Goal: Task Accomplishment & Management: Manage account settings

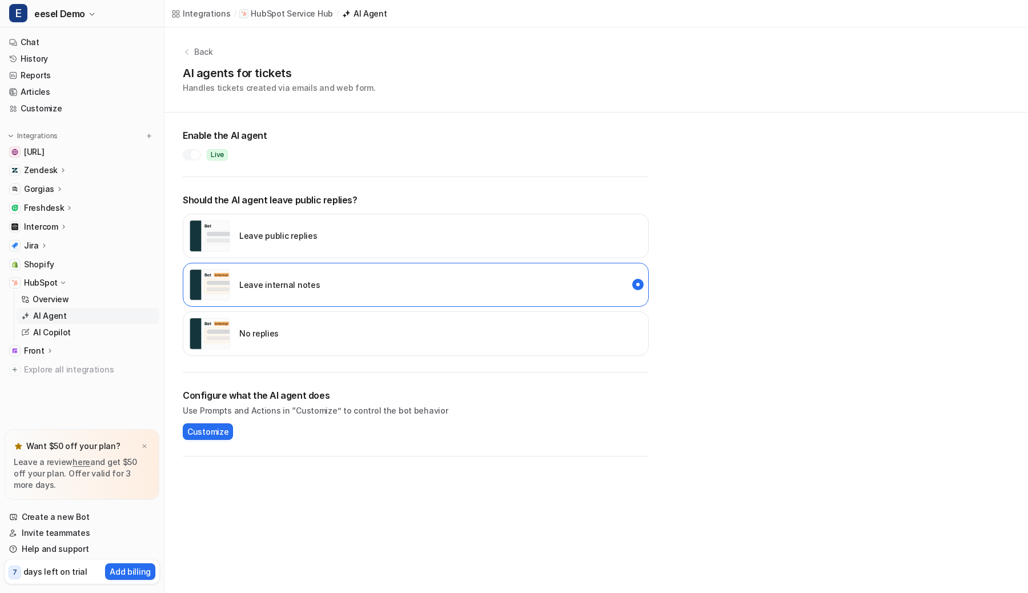
click at [78, 8] on span "eesel Demo" at bounding box center [59, 14] width 51 height 16
click at [76, 59] on div "R Random Test Bot" at bounding box center [56, 63] width 81 height 12
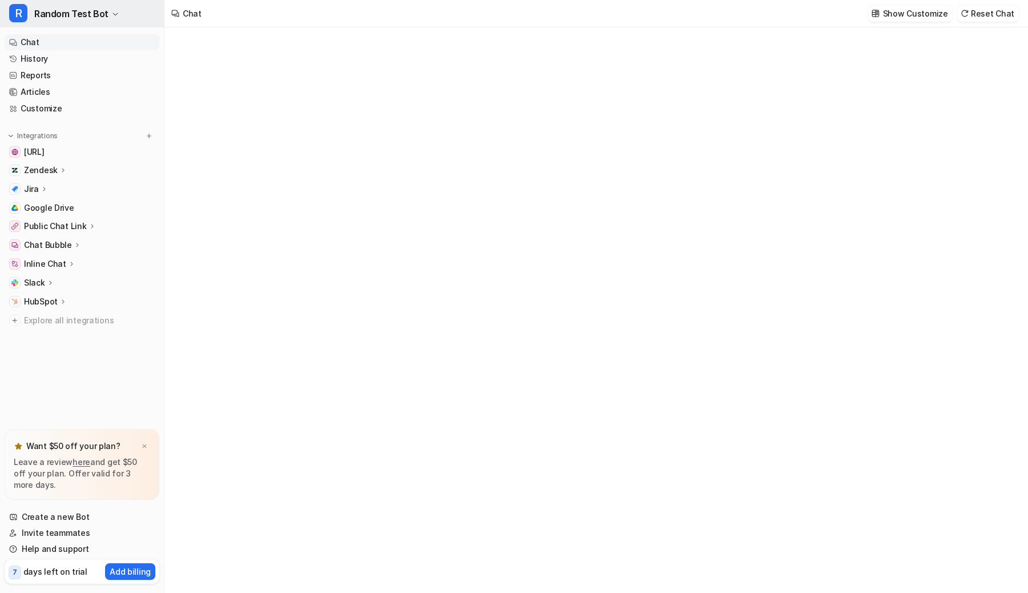
click at [84, 22] on button "R Random Test Bot" at bounding box center [82, 13] width 164 height 27
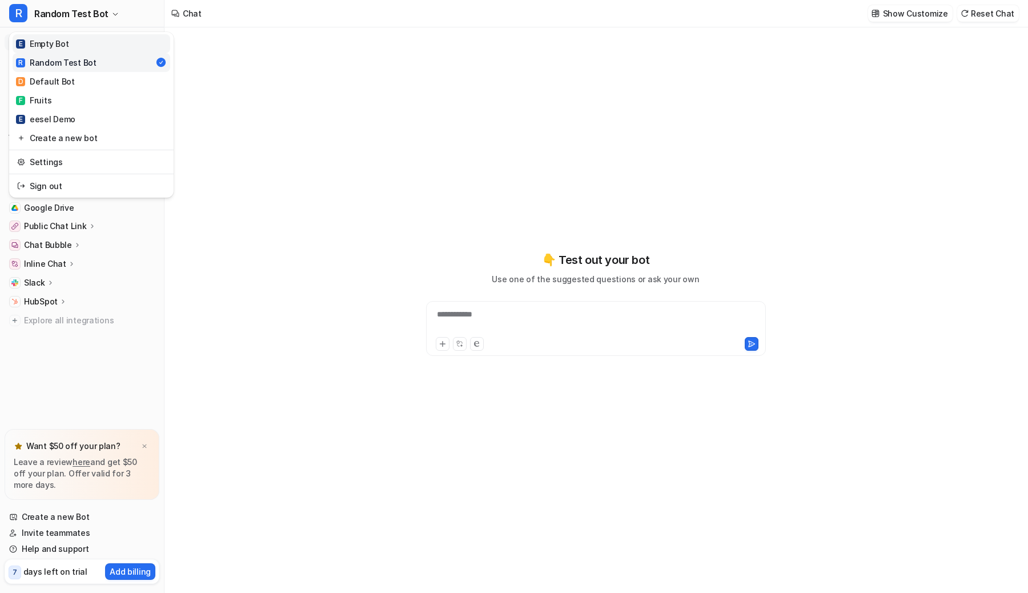
click at [75, 51] on link "E Empty Bot" at bounding box center [92, 43] width 158 height 19
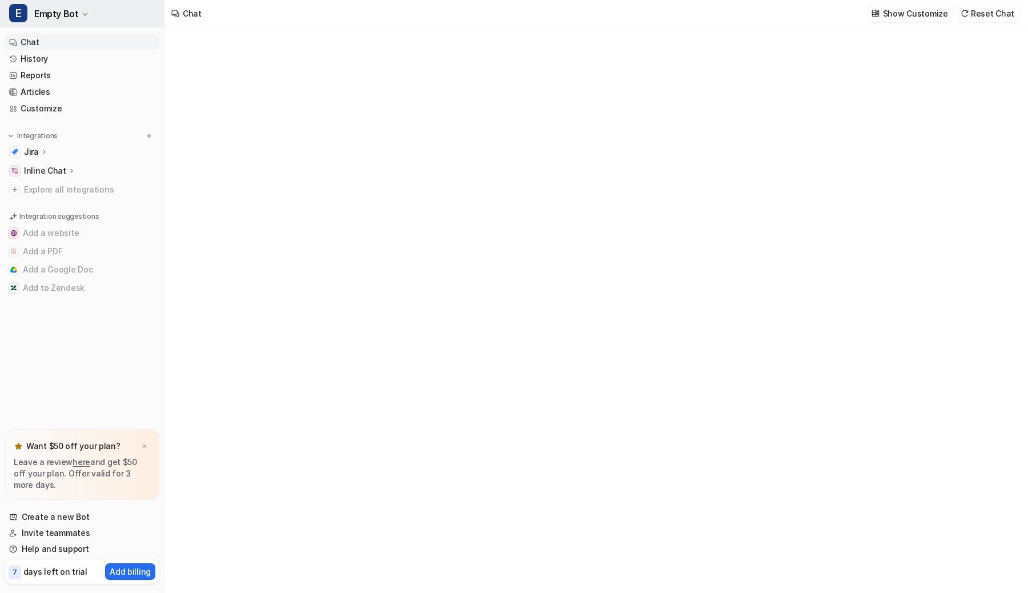
click at [67, 12] on span "Empty Bot" at bounding box center [56, 14] width 44 height 16
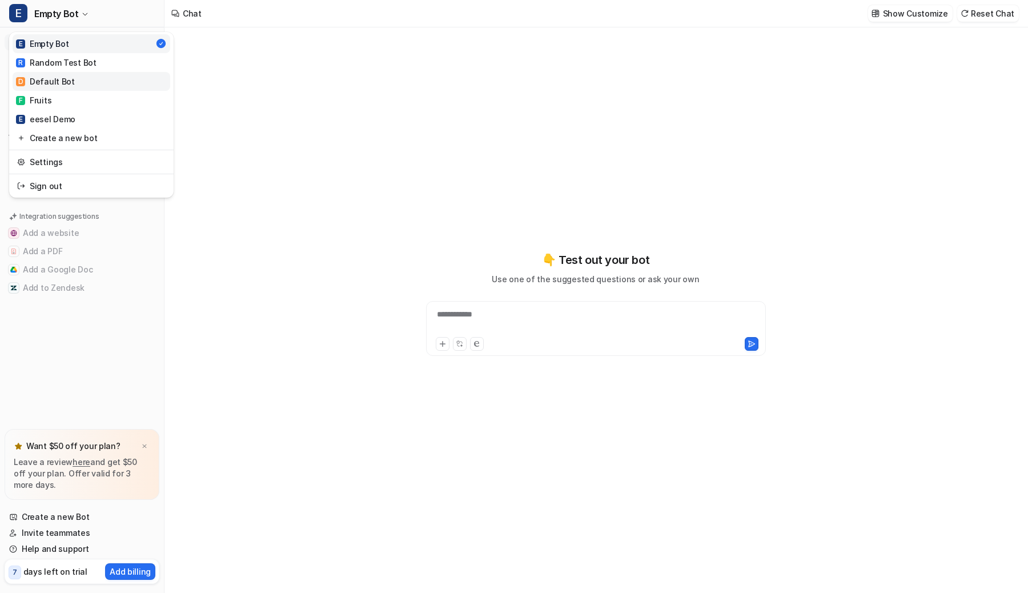
click at [65, 82] on div "D Default Bot" at bounding box center [45, 81] width 59 height 12
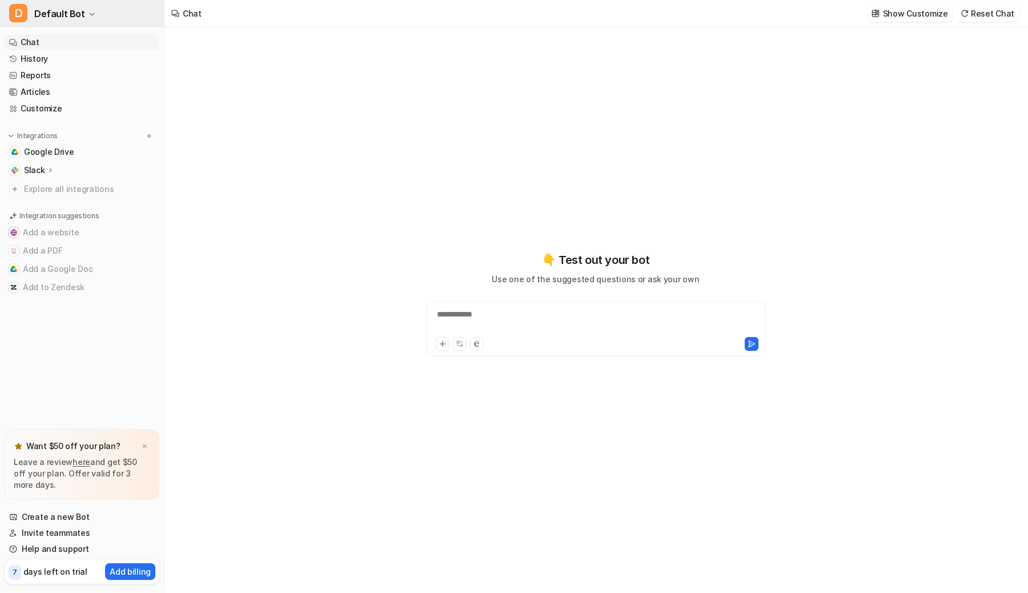
click at [77, 13] on span "Default Bot" at bounding box center [59, 14] width 51 height 16
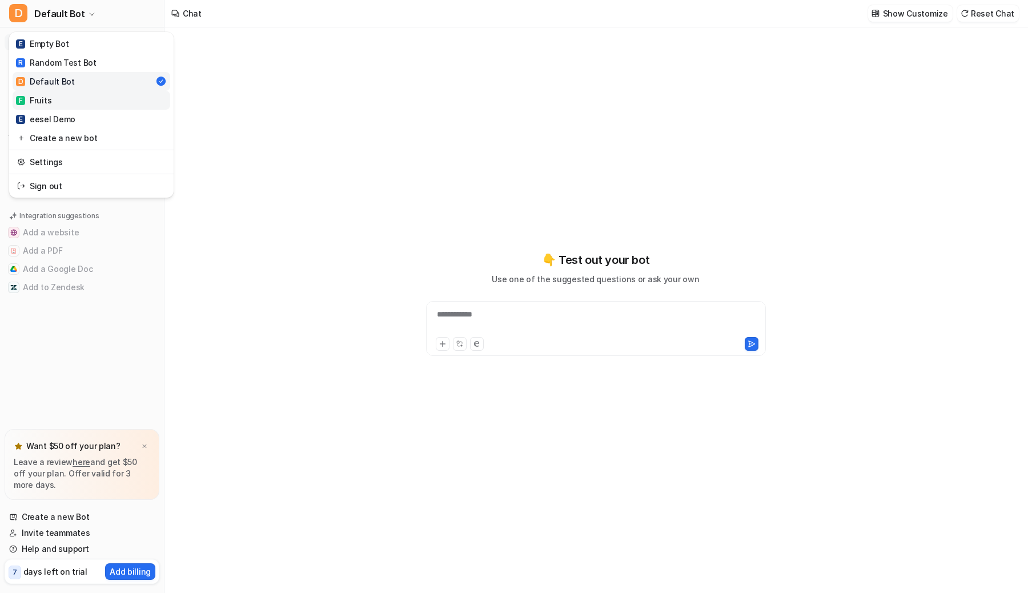
click at [69, 99] on link "F Fruits" at bounding box center [92, 100] width 158 height 19
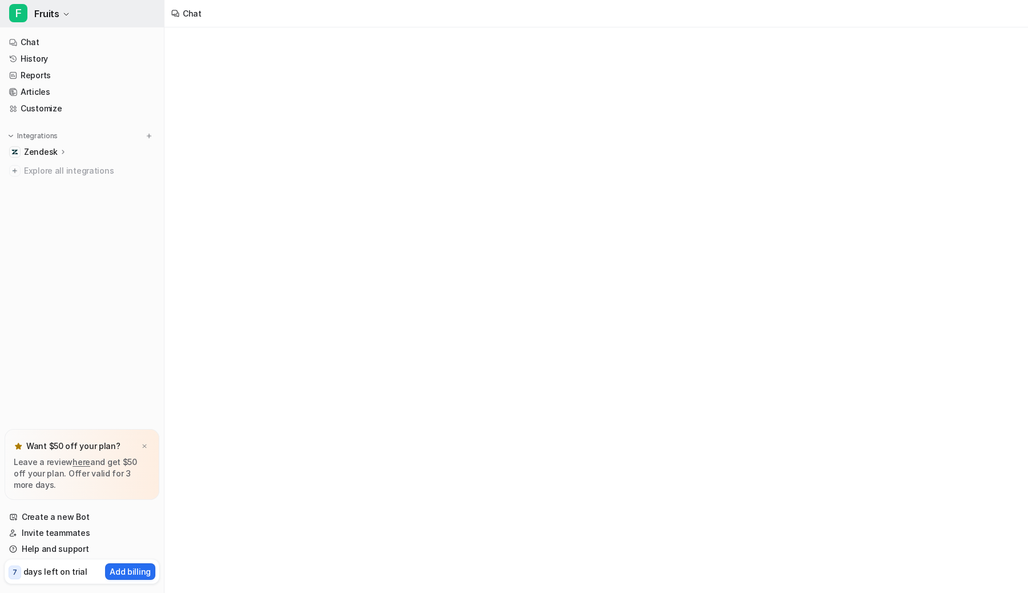
click at [81, 14] on button "F Fruits" at bounding box center [82, 13] width 164 height 27
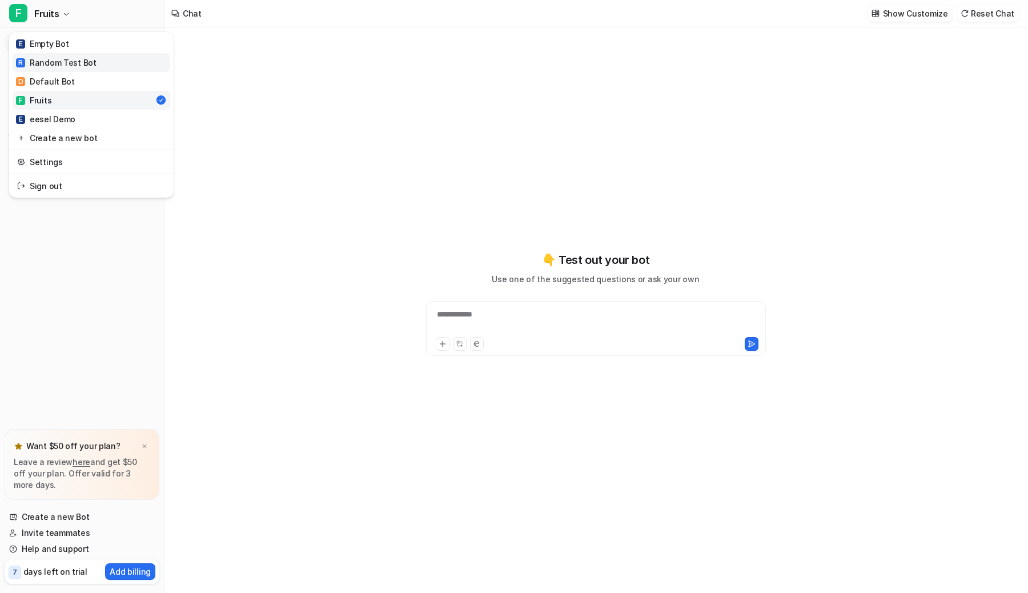
click at [66, 66] on div "R Random Test Bot" at bounding box center [56, 63] width 81 height 12
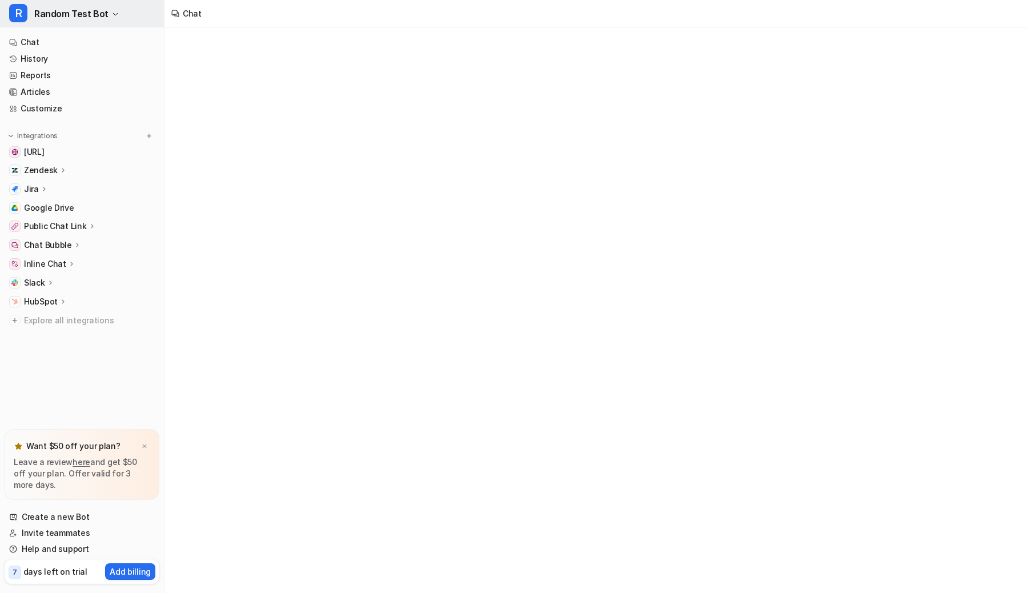
click at [83, 12] on span "Random Test Bot" at bounding box center [71, 14] width 74 height 16
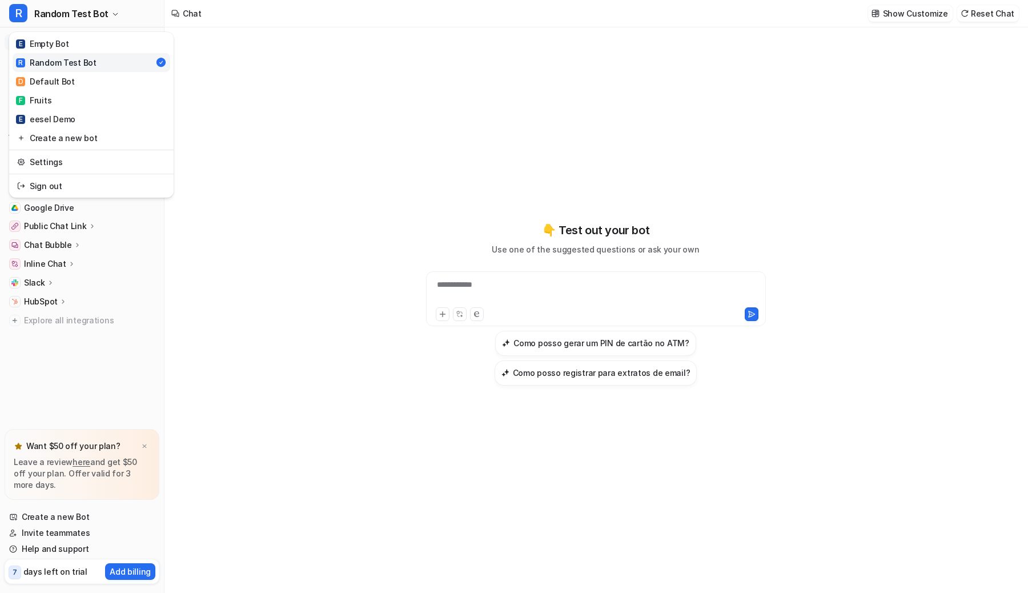
click at [58, 294] on div "R Random Test Bot E Empty Bot R Random Test Bot D Default Bot F Fruits E eesel …" at bounding box center [82, 296] width 164 height 593
click at [55, 298] on p "HubSpot" at bounding box center [41, 301] width 34 height 11
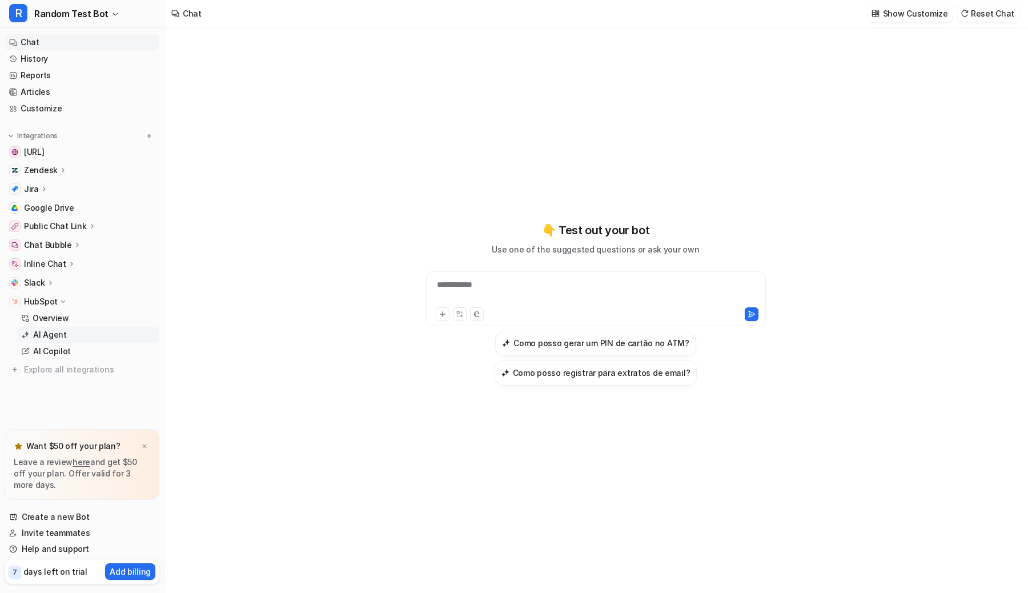
click at [66, 336] on link "AI Agent" at bounding box center [88, 335] width 143 height 16
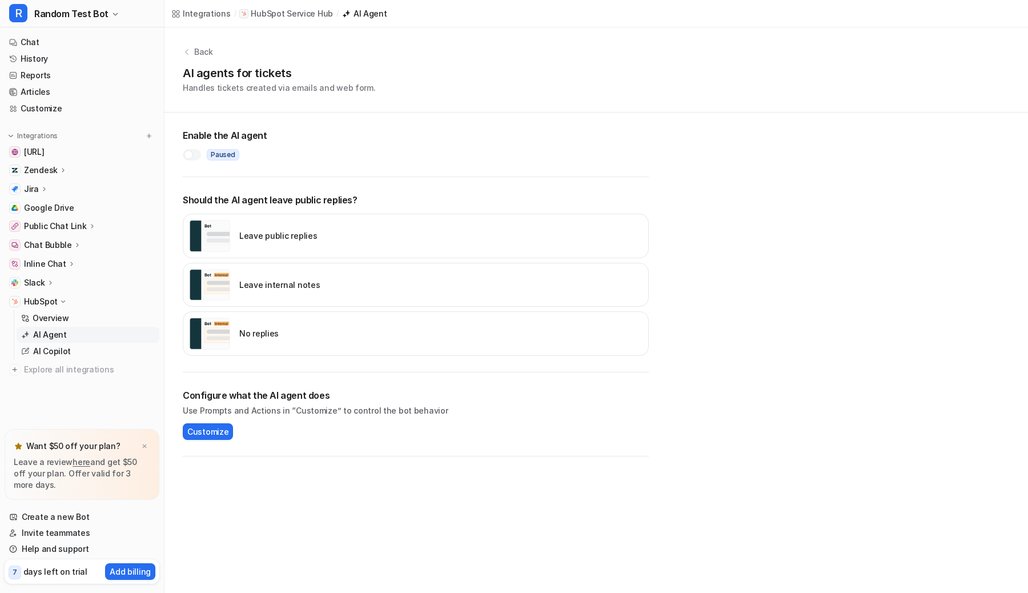
click at [296, 335] on div "No replies" at bounding box center [416, 333] width 466 height 45
click at [190, 155] on div at bounding box center [188, 154] width 9 height 9
click at [190, 155] on div at bounding box center [192, 154] width 18 height 11
click at [235, 287] on div "Leave internal notes" at bounding box center [254, 285] width 131 height 32
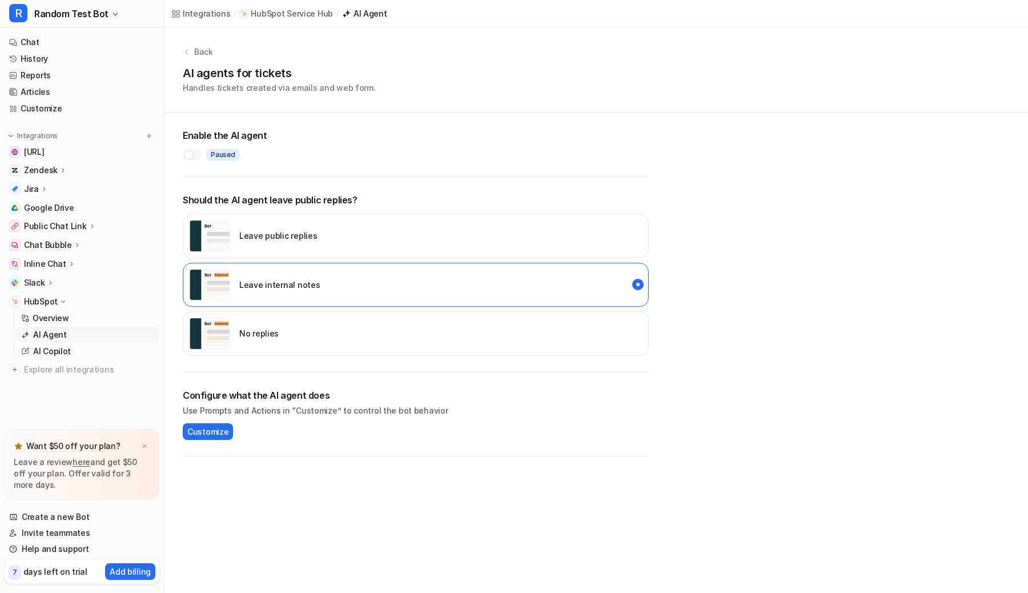
click at [196, 156] on div at bounding box center [192, 154] width 18 height 11
click at [65, 321] on p "Overview" at bounding box center [51, 317] width 37 height 11
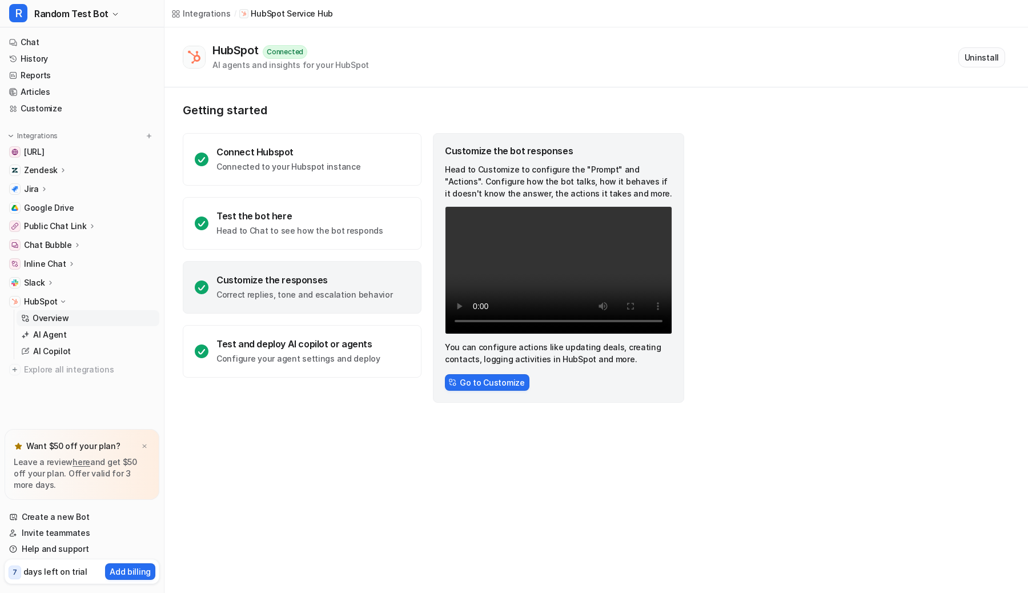
click at [970, 57] on button "Uninstall" at bounding box center [981, 57] width 47 height 20
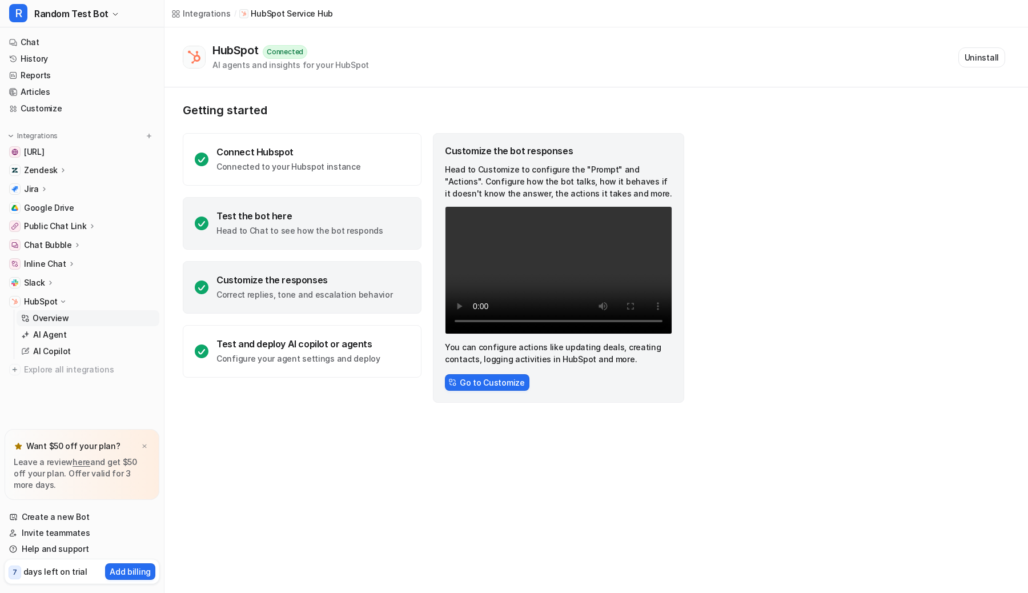
click at [298, 218] on div "Test the bot here" at bounding box center [299, 215] width 167 height 11
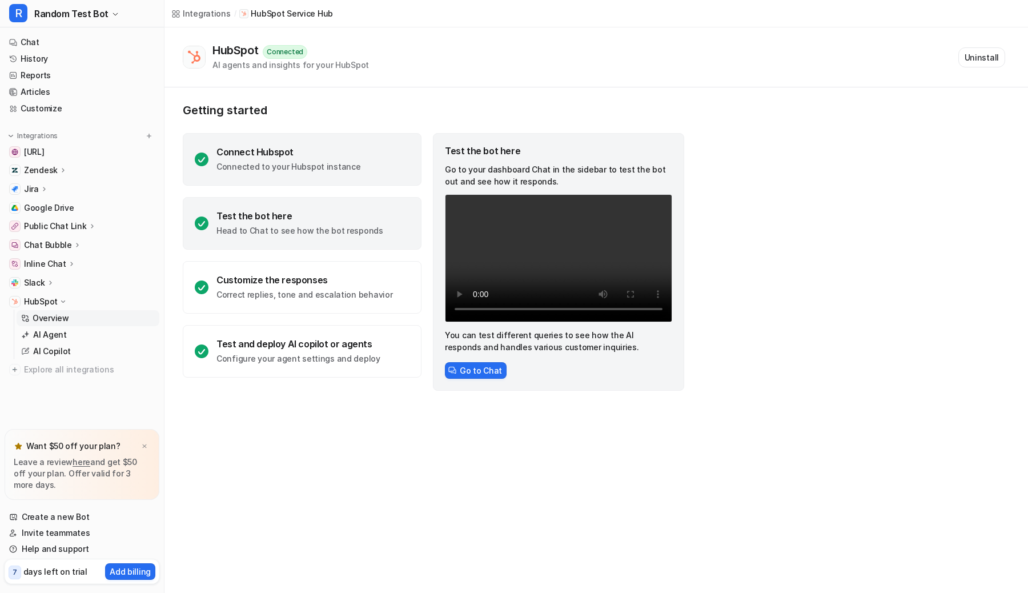
click at [318, 151] on div "Connect Hubspot" at bounding box center [288, 151] width 144 height 11
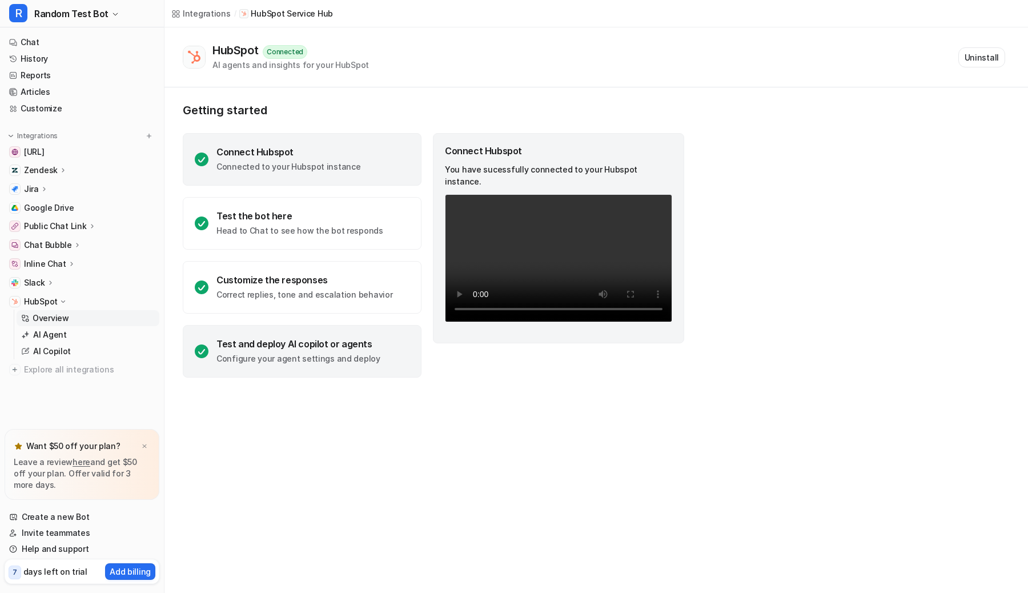
click at [336, 348] on div "Test and deploy AI copilot or agents" at bounding box center [298, 343] width 164 height 11
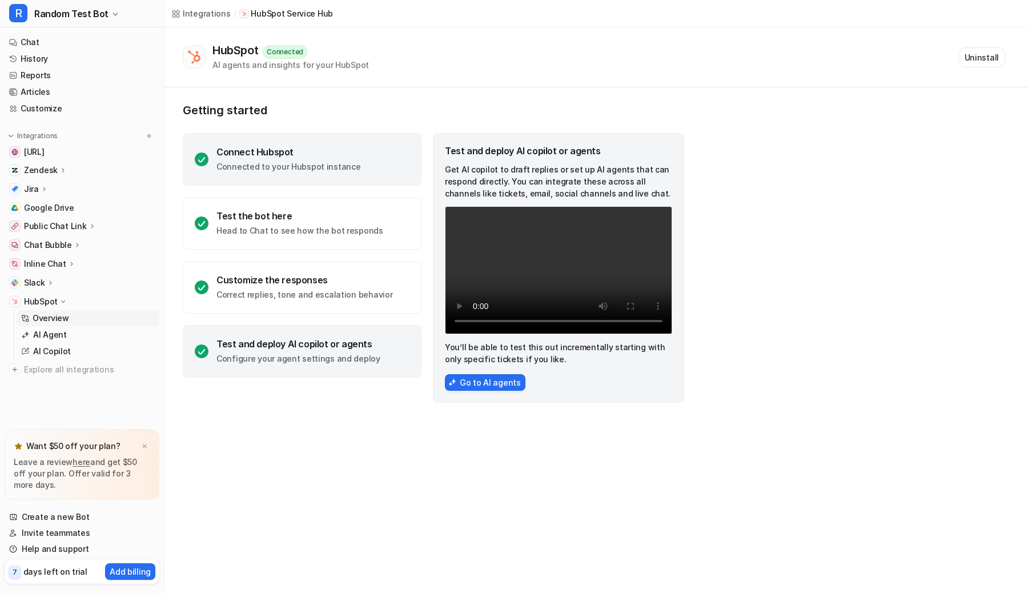
click at [389, 166] on div "Connect Hubspot Connected to your Hubspot instance" at bounding box center [302, 159] width 239 height 53
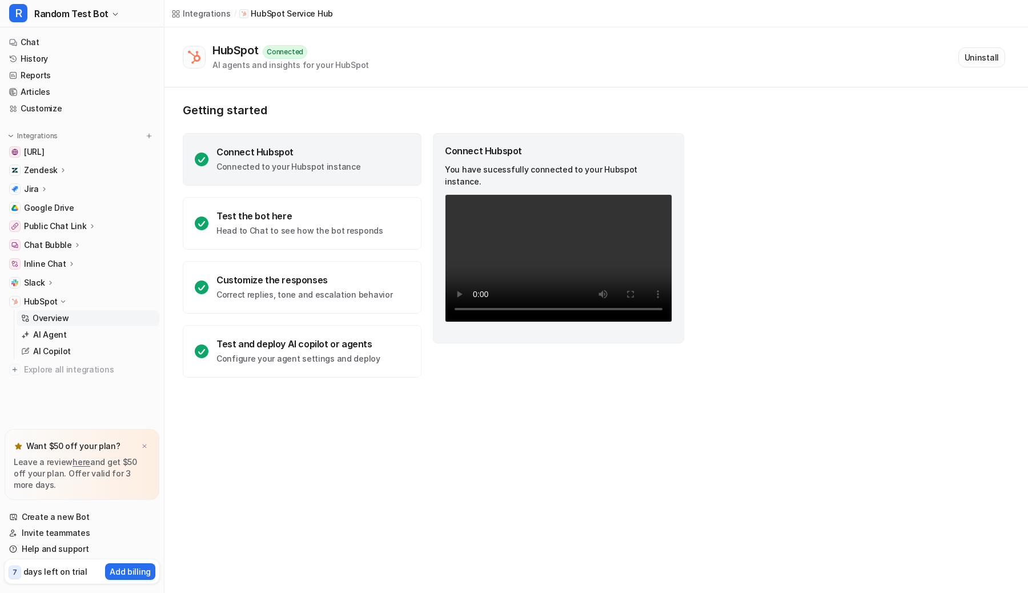
click at [991, 56] on button "Uninstall" at bounding box center [981, 57] width 47 height 20
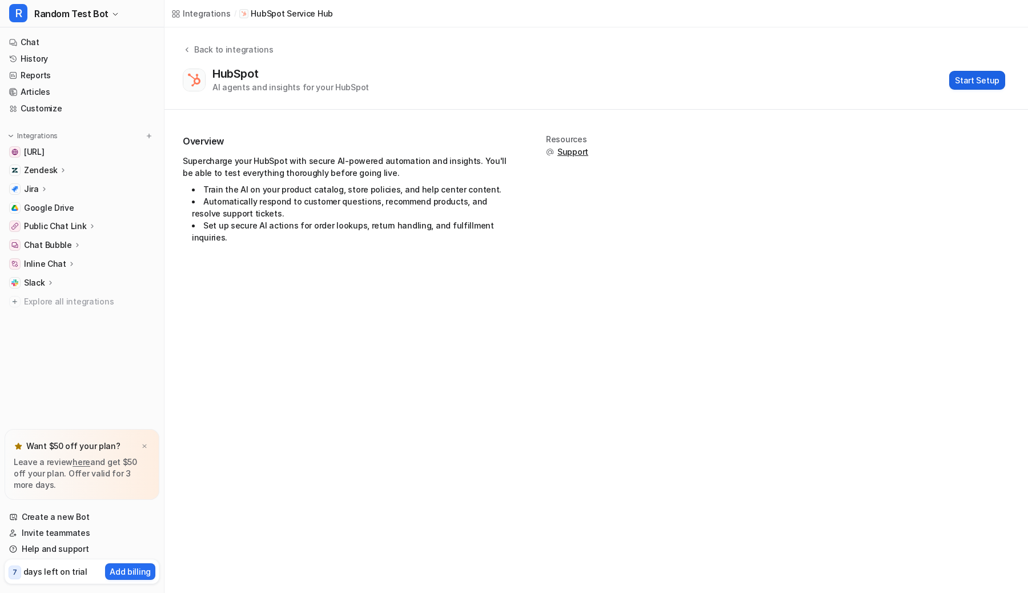
click at [983, 79] on button "Start Setup" at bounding box center [977, 80] width 56 height 19
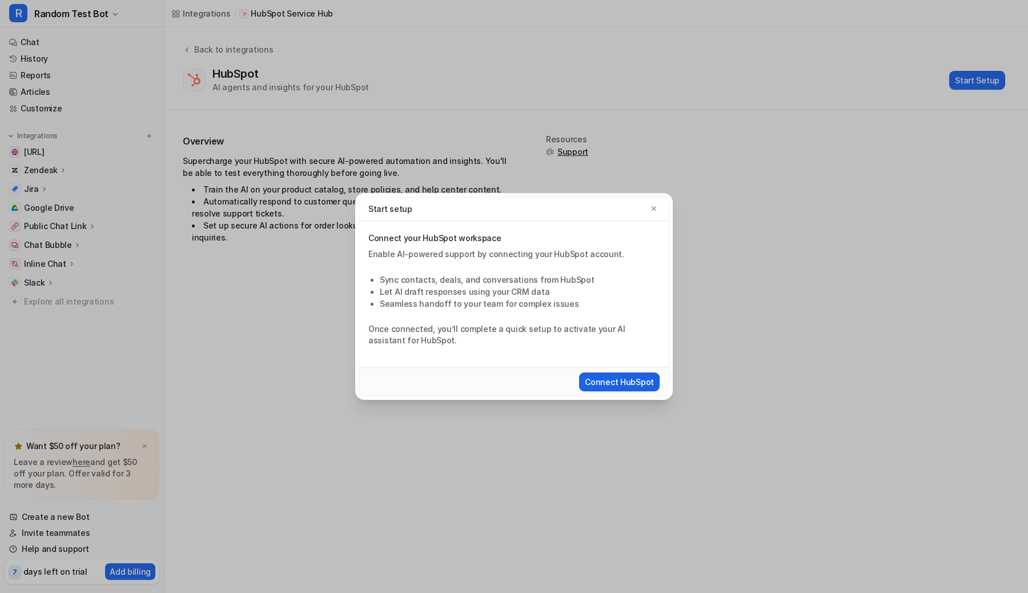
click at [596, 381] on button "Connect HubSpot" at bounding box center [619, 381] width 81 height 19
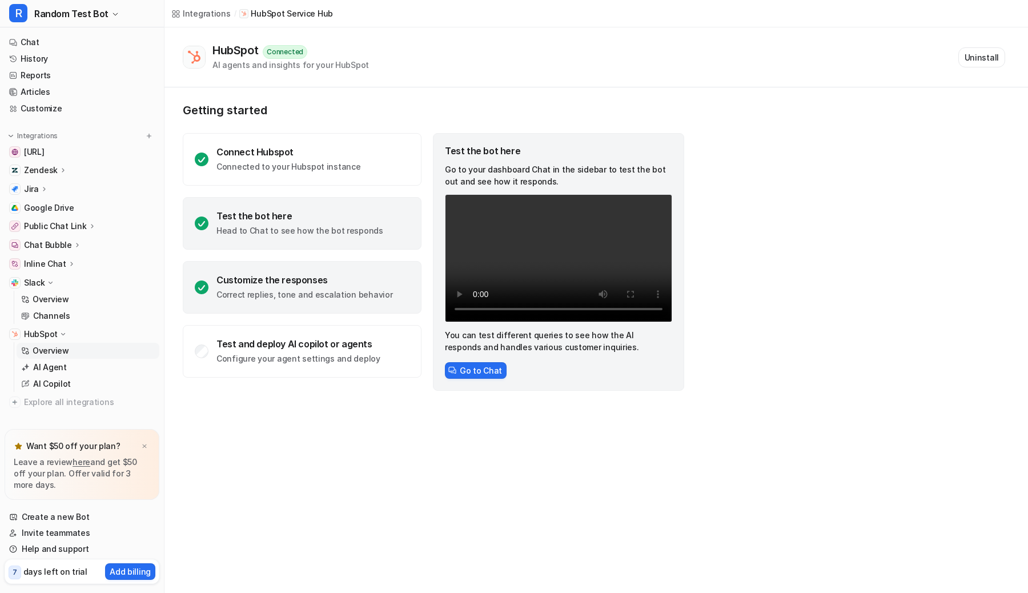
click at [336, 284] on div "Customize the responses" at bounding box center [304, 279] width 176 height 11
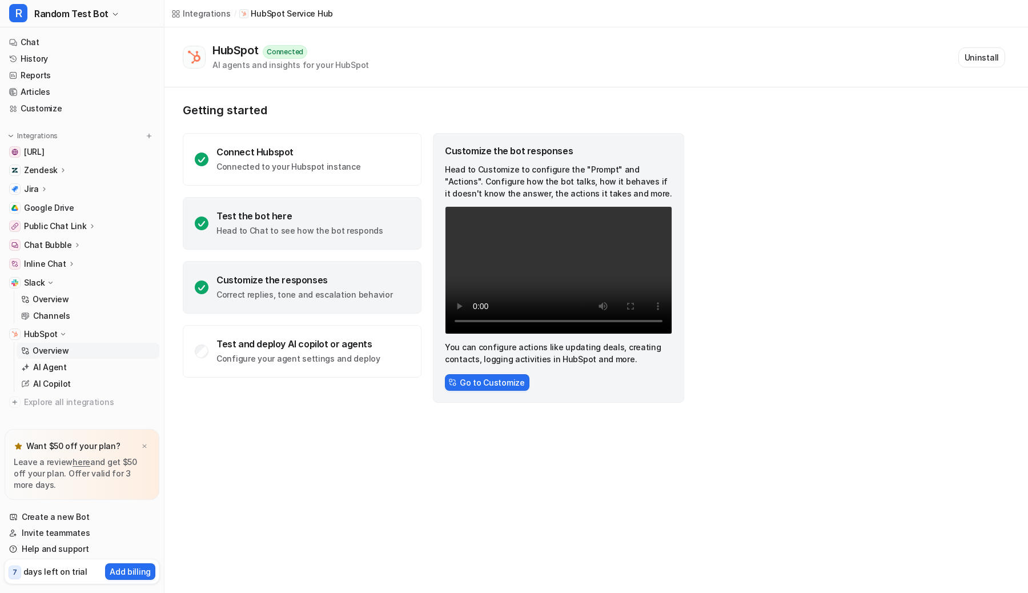
click at [336, 225] on p "Head to Chat to see how the bot responds" at bounding box center [299, 230] width 167 height 11
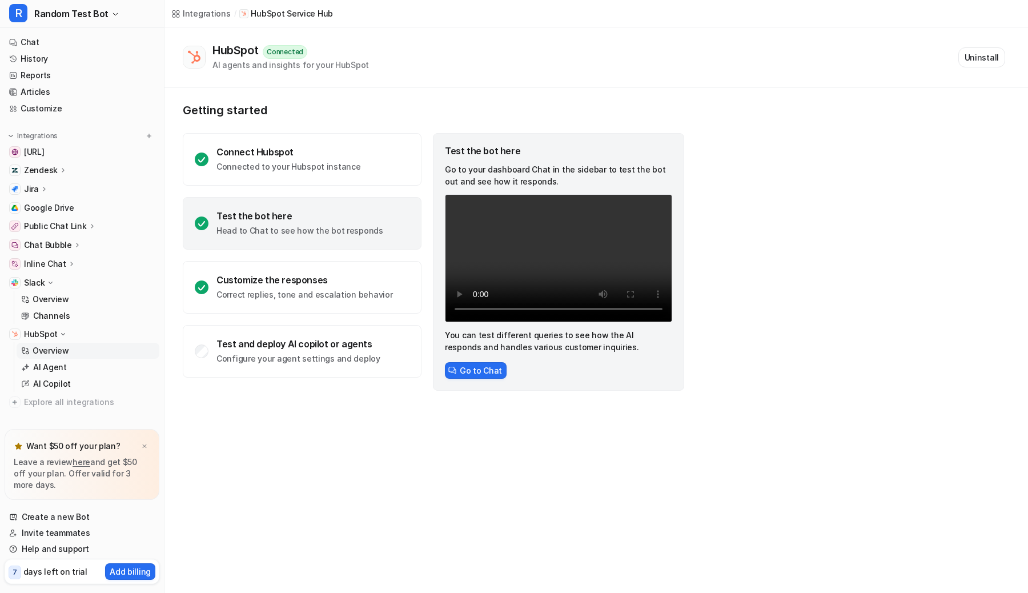
click at [339, 187] on div "Connect Hubspot Connected to your Hubspot instance Test the bot here Head to Ch…" at bounding box center [302, 255] width 239 height 244
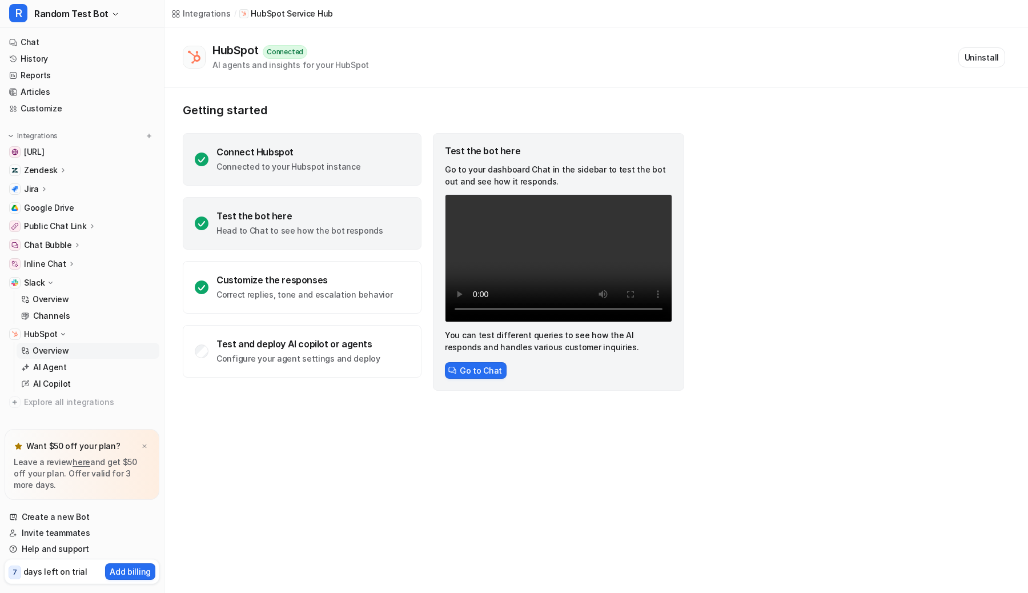
click at [348, 163] on p "Connected to your Hubspot instance" at bounding box center [288, 166] width 144 height 11
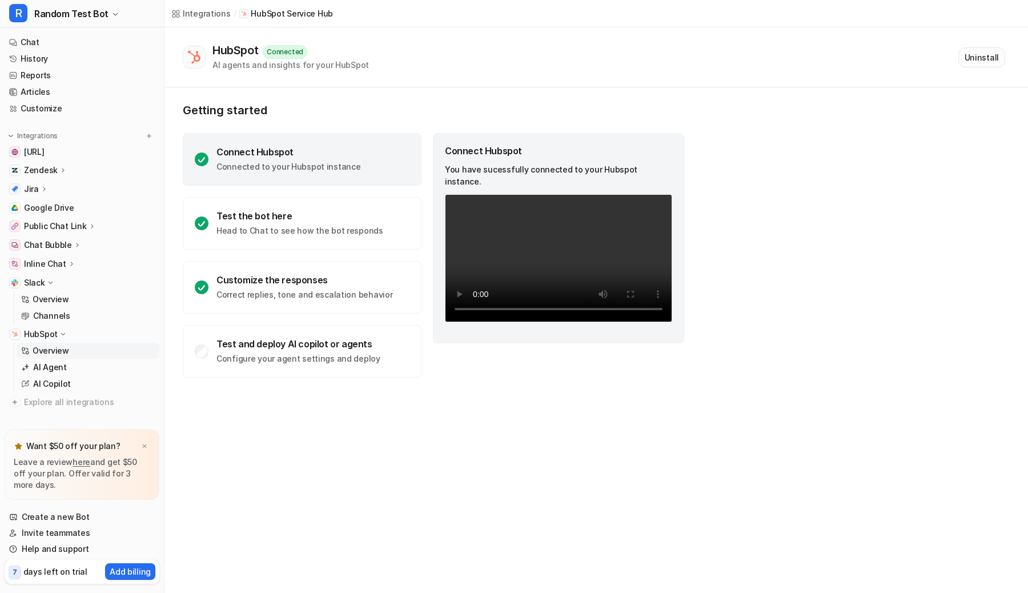
click at [975, 54] on button "Uninstall" at bounding box center [981, 57] width 47 height 20
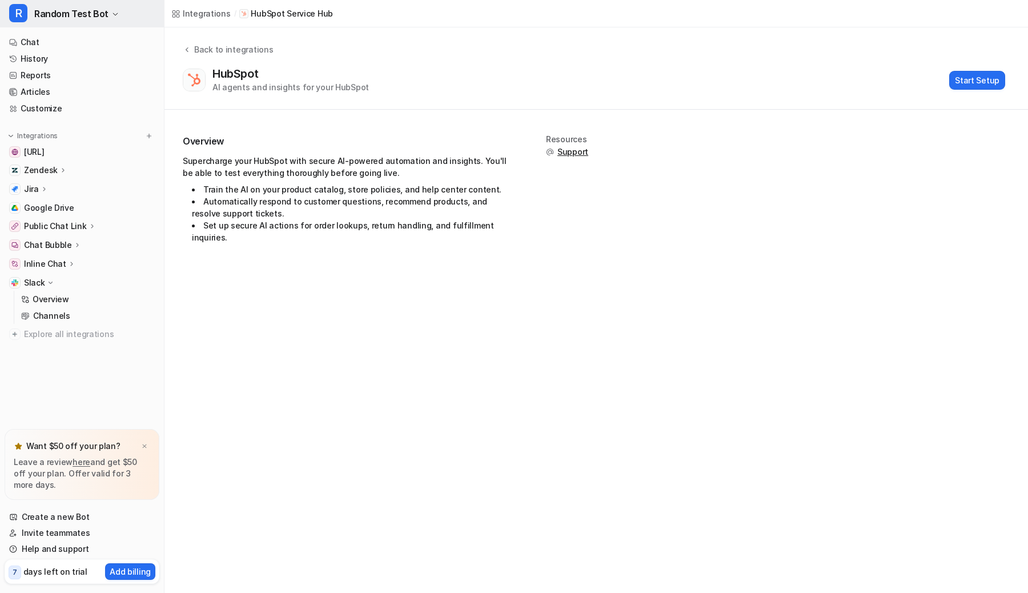
click at [95, 17] on span "Random Test Bot" at bounding box center [71, 14] width 74 height 16
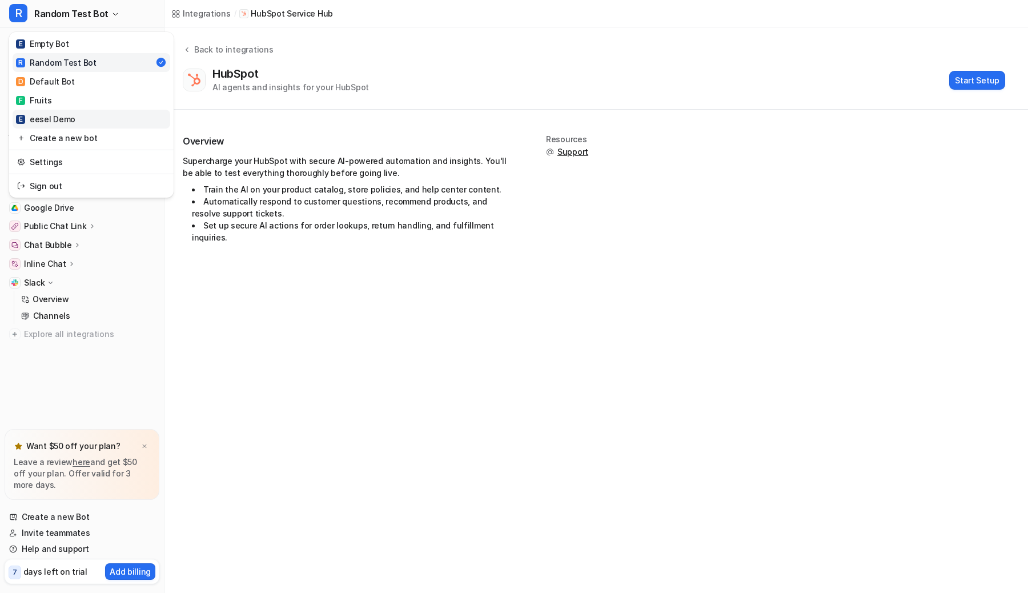
click at [66, 120] on div "E eesel Demo" at bounding box center [45, 119] width 59 height 12
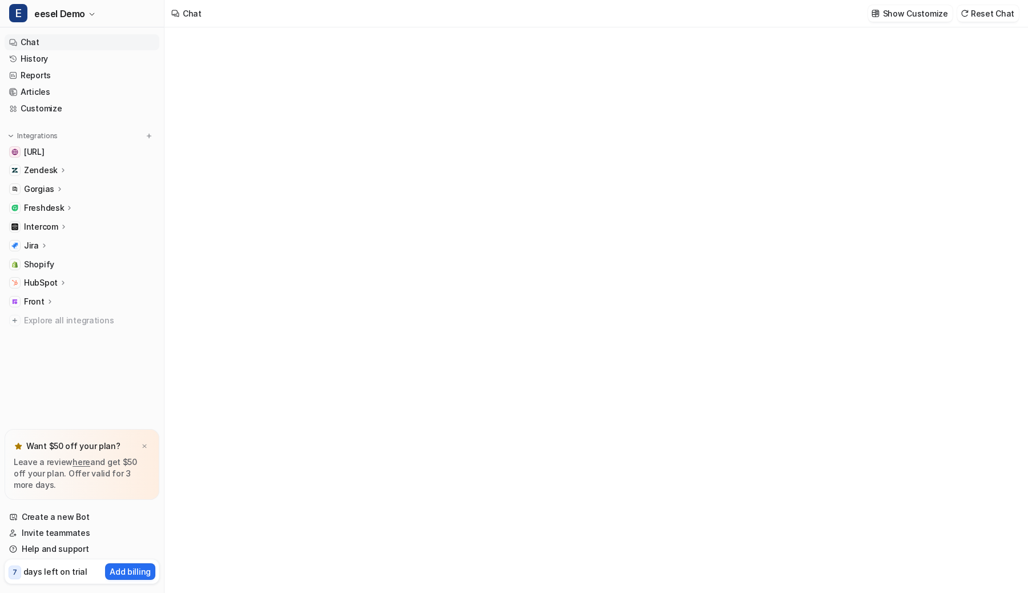
click at [48, 283] on p "HubSpot" at bounding box center [41, 282] width 34 height 11
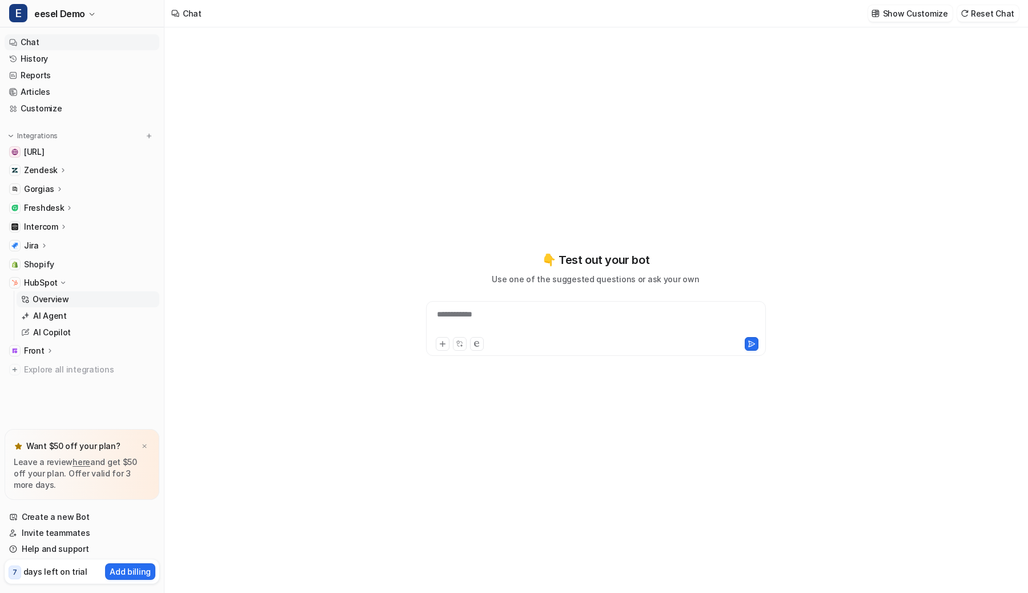
type textarea "**********"
click at [54, 314] on p "AI Agent" at bounding box center [50, 315] width 34 height 11
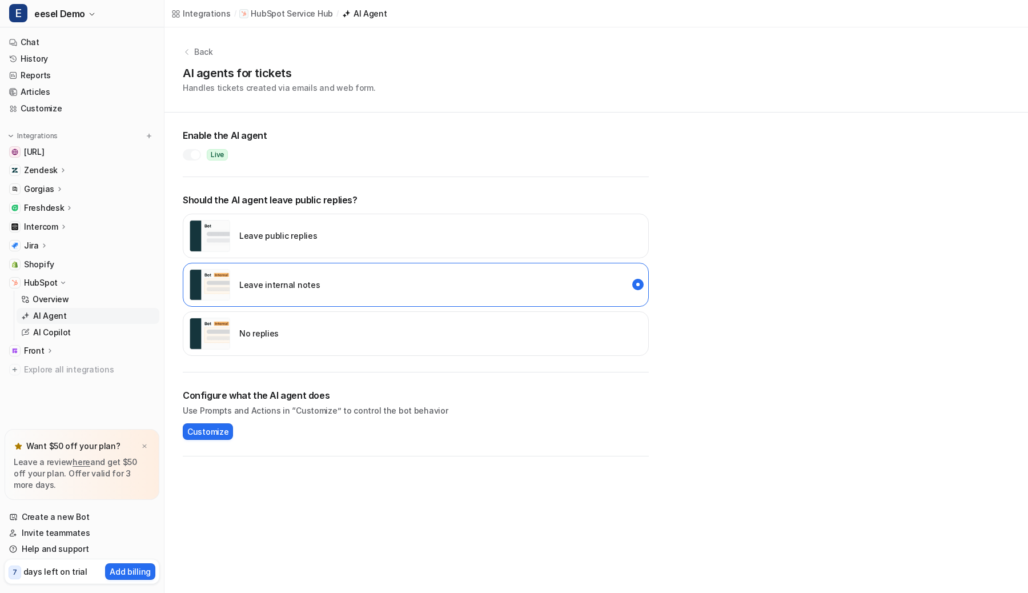
click at [191, 151] on div at bounding box center [195, 154] width 9 height 9
click at [191, 156] on div at bounding box center [188, 154] width 9 height 9
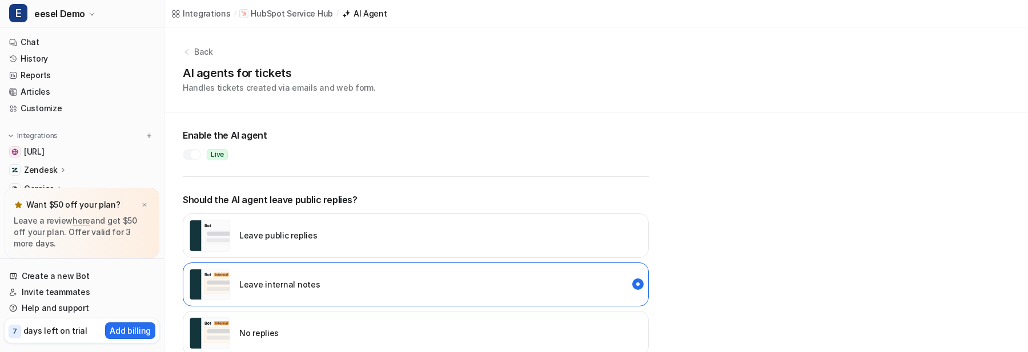
click at [340, 140] on h2 "Enable the AI agent" at bounding box center [416, 135] width 466 height 14
click at [251, 241] on p "Leave public replies" at bounding box center [278, 236] width 78 height 12
click at [259, 283] on p "Leave internal notes" at bounding box center [279, 285] width 81 height 12
click at [149, 202] on div at bounding box center [144, 204] width 11 height 11
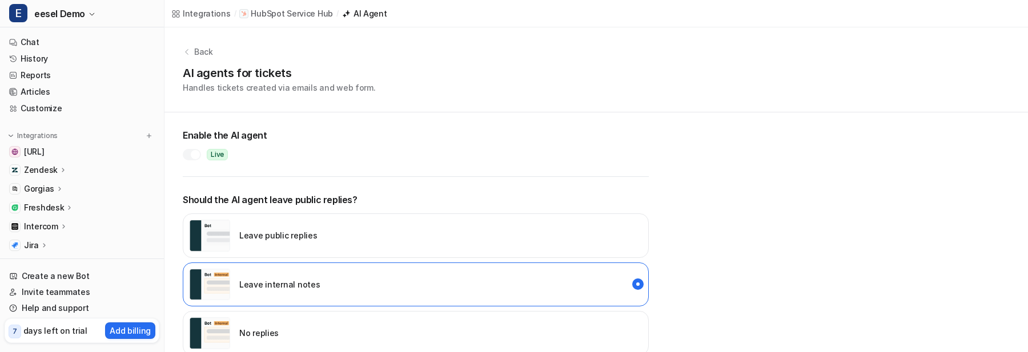
scroll to position [151, 0]
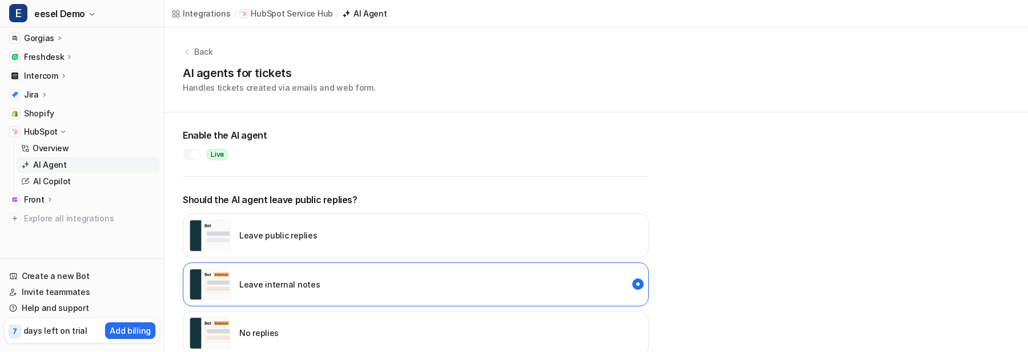
click at [196, 155] on div at bounding box center [195, 154] width 9 height 9
click at [89, 141] on link "Overview" at bounding box center [88, 148] width 143 height 16
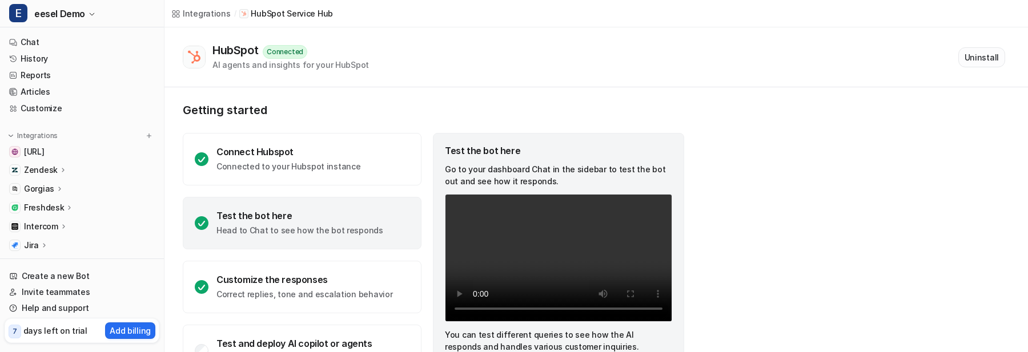
click at [985, 51] on button "Uninstall" at bounding box center [981, 57] width 47 height 20
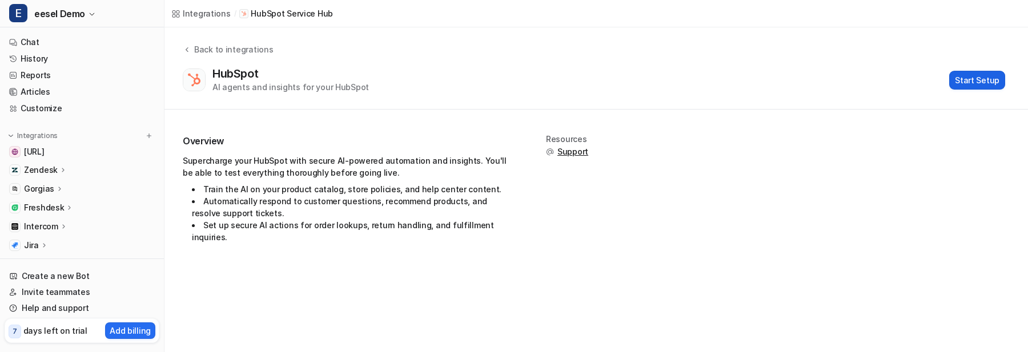
click at [986, 89] on button "Start Setup" at bounding box center [977, 80] width 56 height 19
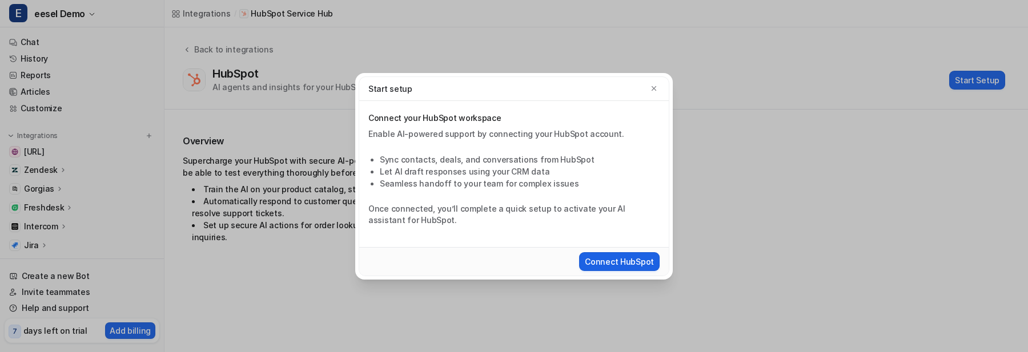
click at [629, 260] on button "Connect HubSpot" at bounding box center [619, 261] width 81 height 19
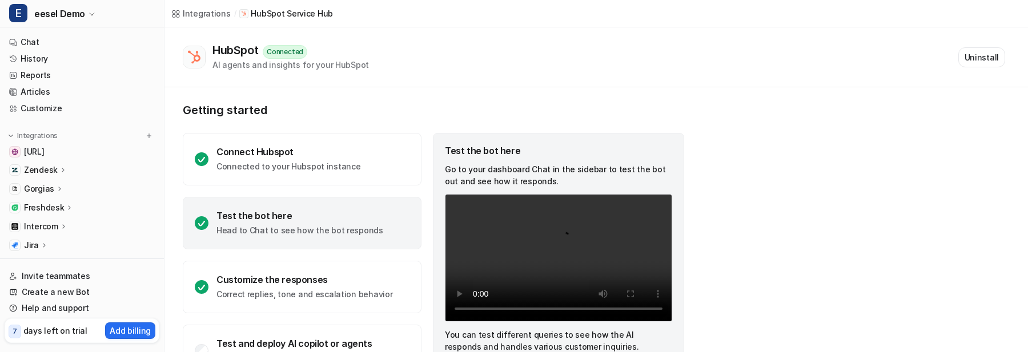
scroll to position [54, 0]
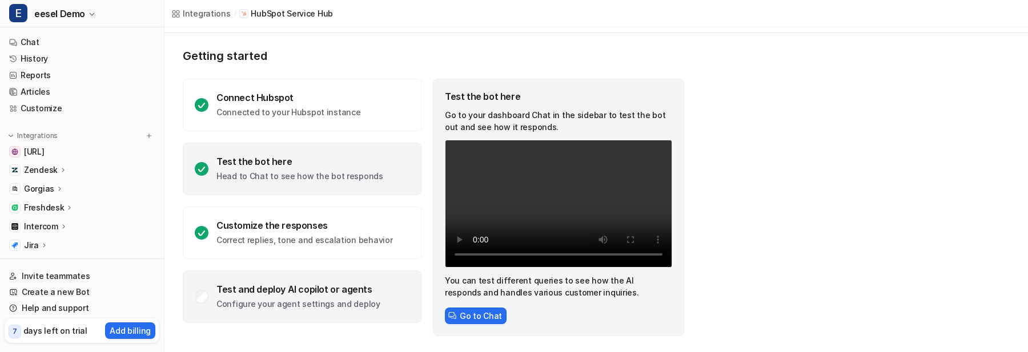
click at [333, 279] on div "Test and deploy AI copilot or agents Configure your agent settings and deploy" at bounding box center [302, 297] width 239 height 53
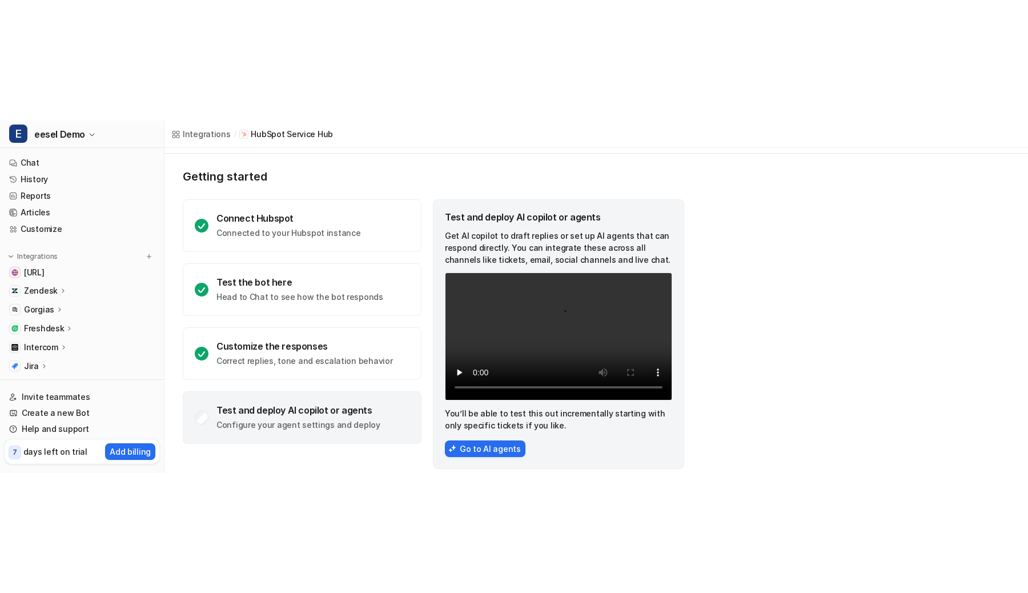
scroll to position [0, 0]
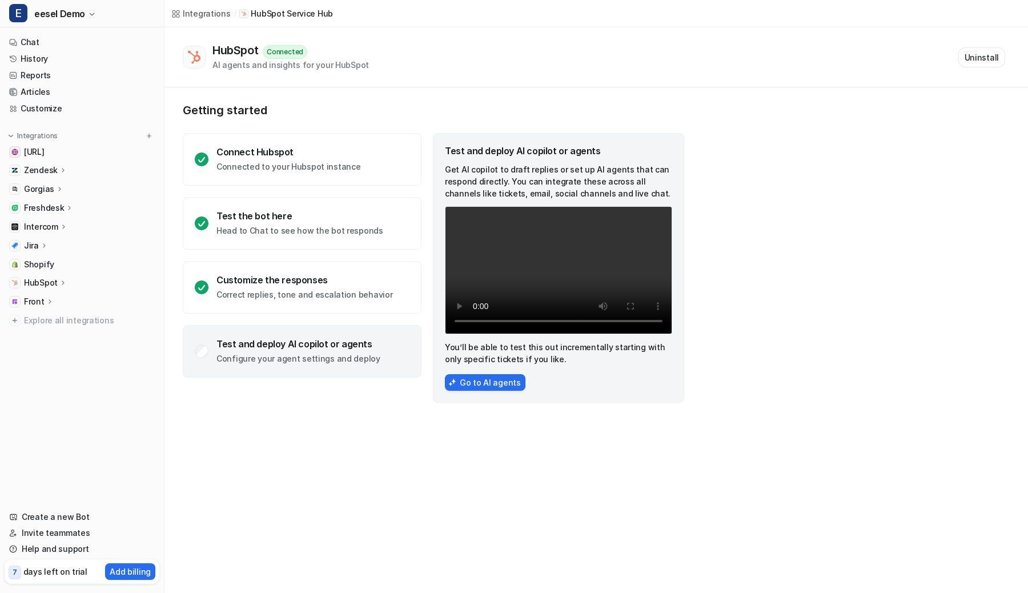
click at [339, 337] on div "Test and deploy AI copilot or agents Configure your agent settings and deploy" at bounding box center [302, 351] width 239 height 53
click at [273, 332] on div "Test and deploy AI copilot or agents Configure your agent settings and deploy" at bounding box center [302, 351] width 239 height 53
click at [54, 276] on div "HubSpot" at bounding box center [82, 283] width 155 height 16
click at [49, 317] on p "AI Agent" at bounding box center [50, 315] width 34 height 11
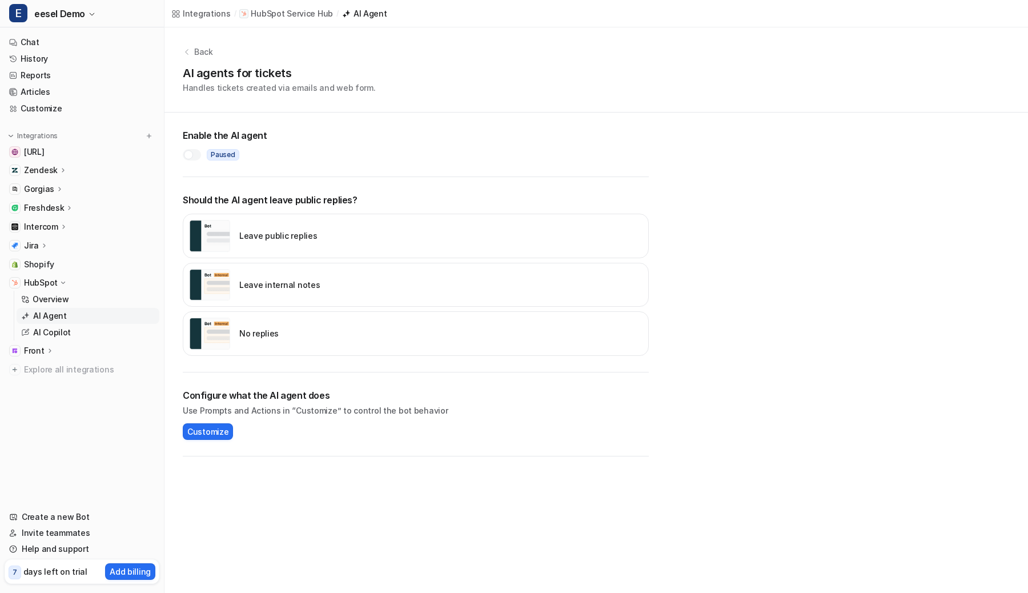
click at [191, 160] on div at bounding box center [192, 154] width 18 height 11
click at [232, 280] on div "Leave internal notes" at bounding box center [254, 285] width 131 height 32
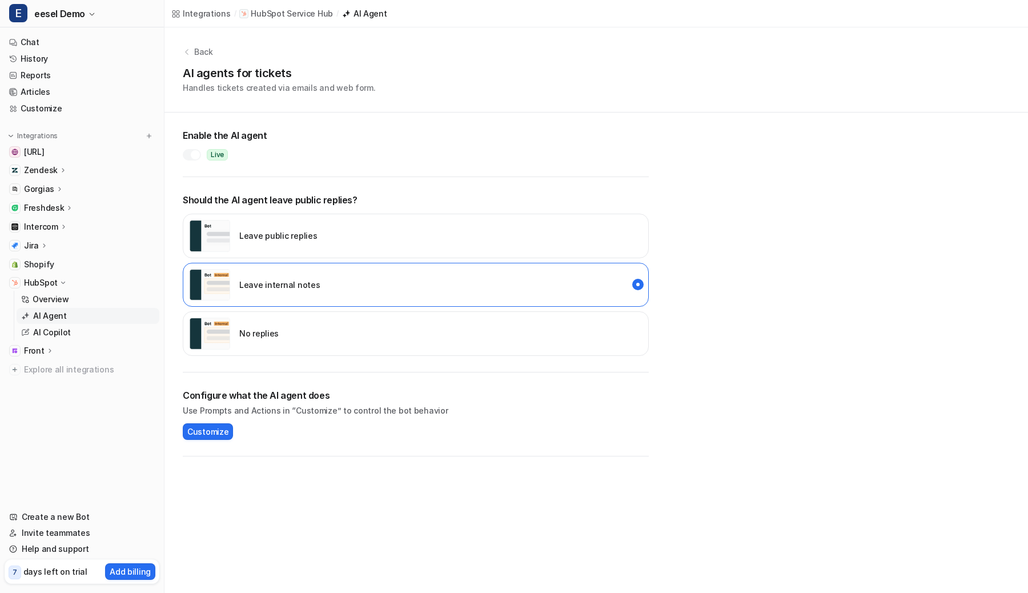
click at [373, 105] on div "Back AI agents for tickets Handles tickets created via emails and web form." at bounding box center [595, 69] width 863 height 85
click at [199, 152] on div at bounding box center [195, 154] width 9 height 9
click at [65, 303] on p "Overview" at bounding box center [51, 299] width 37 height 11
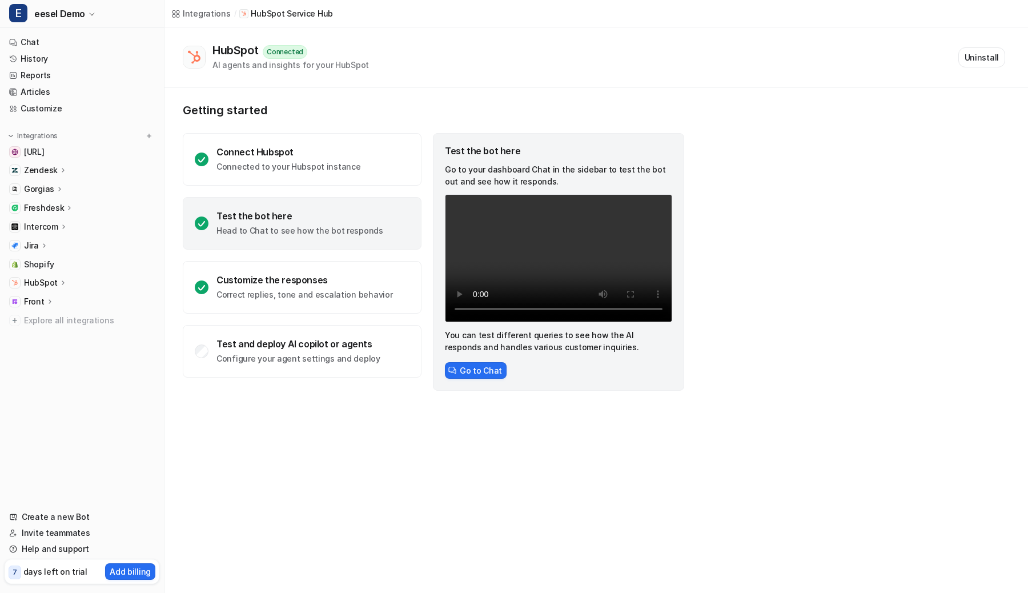
click at [47, 283] on p "HubSpot" at bounding box center [41, 282] width 34 height 11
click at [980, 61] on button "Uninstall" at bounding box center [981, 57] width 47 height 20
